Goal: Information Seeking & Learning: Learn about a topic

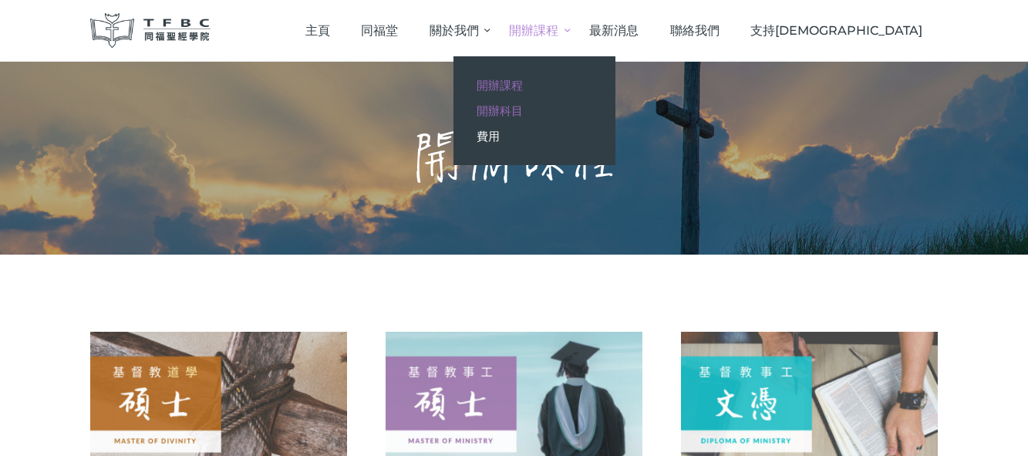
click at [523, 105] on span "開辦科目" at bounding box center [500, 110] width 46 height 15
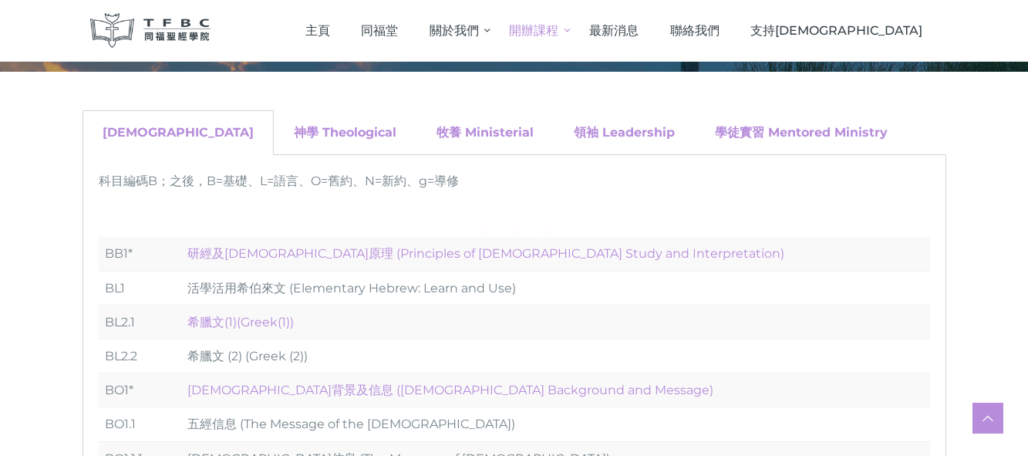
scroll to position [309, 0]
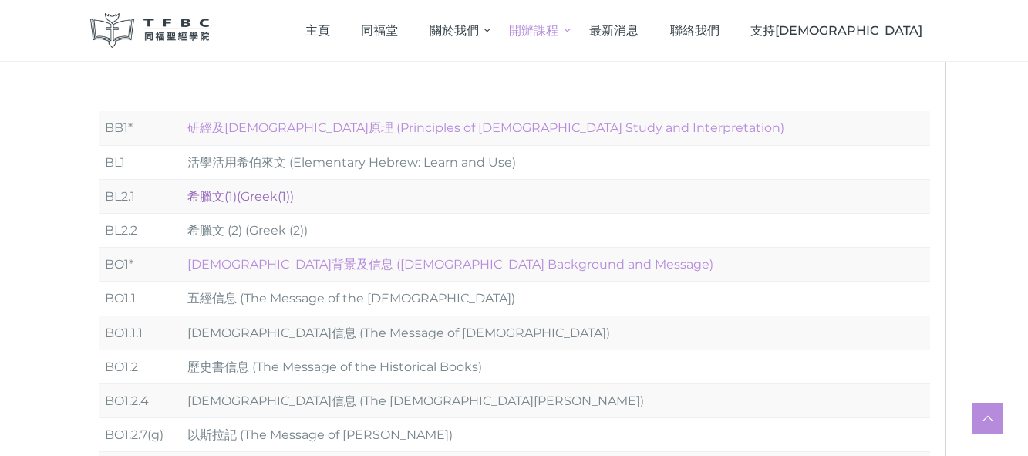
click at [231, 198] on link "希臘文(1)(Greek(1))" at bounding box center [240, 196] width 106 height 15
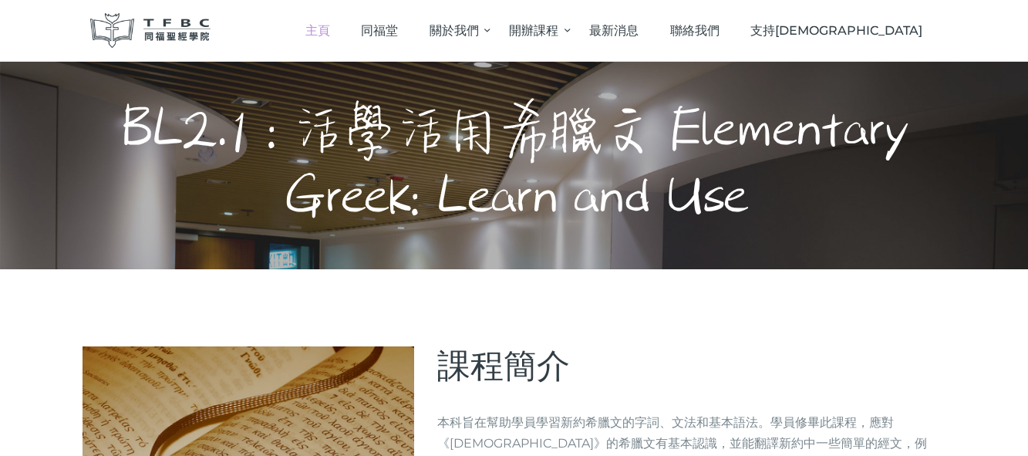
click at [330, 35] on span "主頁" at bounding box center [317, 30] width 25 height 15
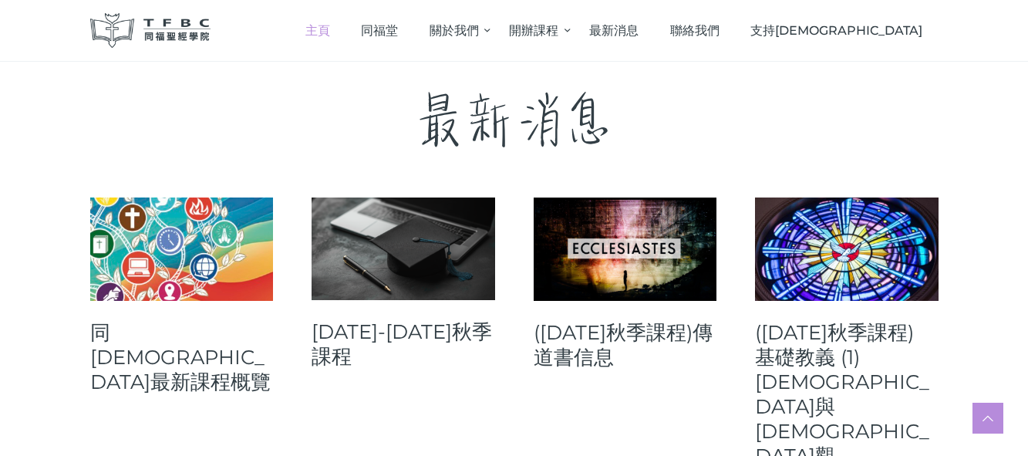
scroll to position [540, 0]
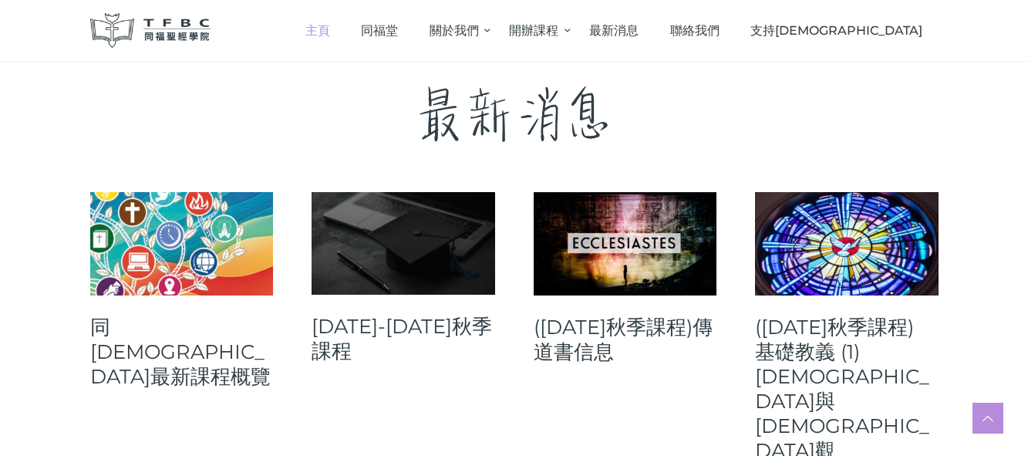
click at [410, 232] on link at bounding box center [404, 243] width 184 height 103
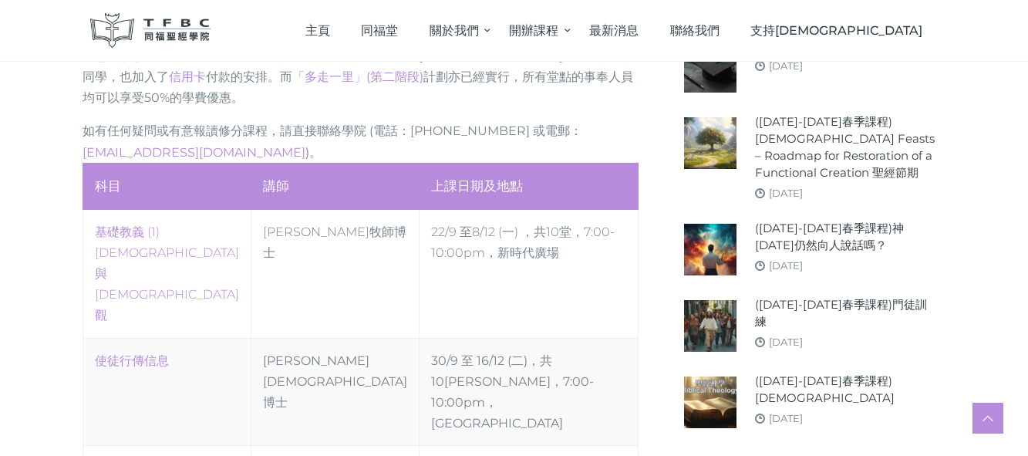
scroll to position [771, 0]
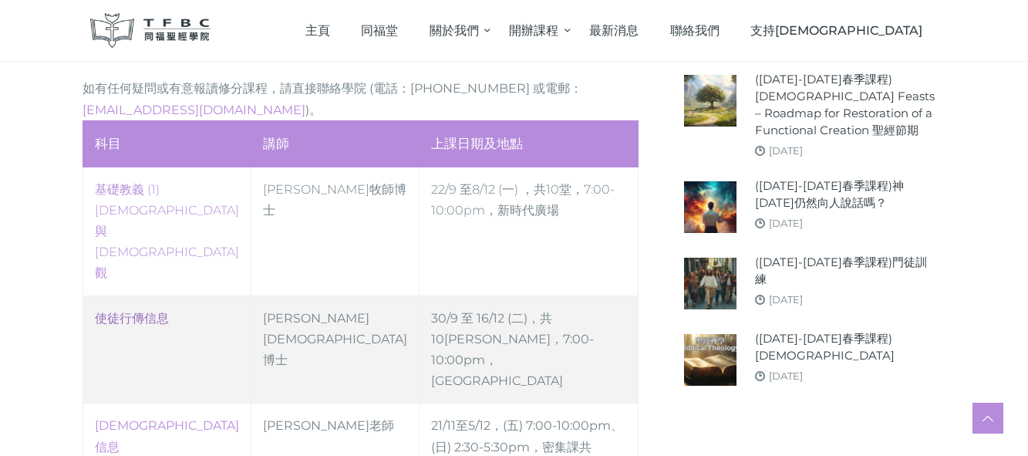
click at [150, 311] on link "使徒行傳信息" at bounding box center [132, 318] width 74 height 15
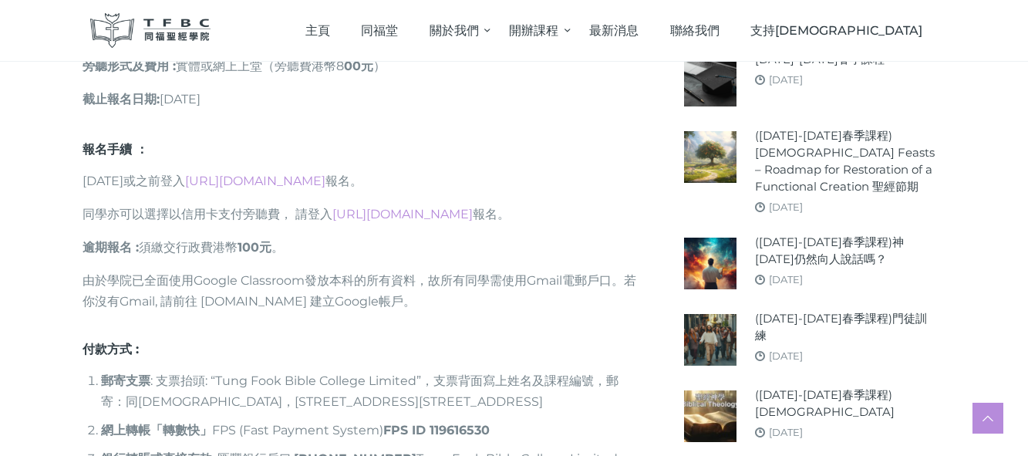
scroll to position [1234, 0]
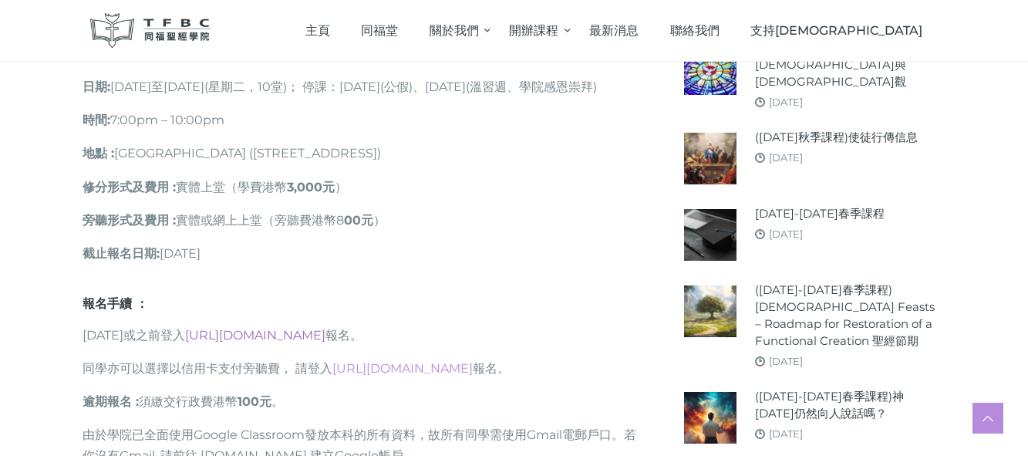
click at [288, 328] on link "[URL][DOMAIN_NAME]" at bounding box center [255, 335] width 140 height 15
click at [322, 328] on link "[URL][DOMAIN_NAME]" at bounding box center [255, 335] width 140 height 15
